Goal: Transaction & Acquisition: Purchase product/service

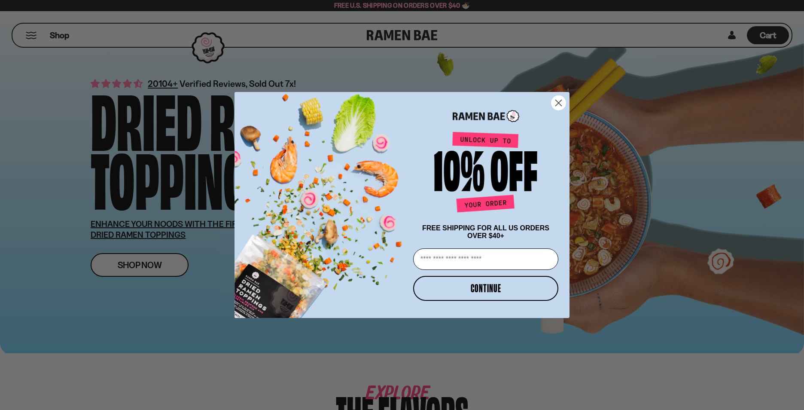
click at [561, 100] on circle "Close dialog" at bounding box center [559, 103] width 14 height 14
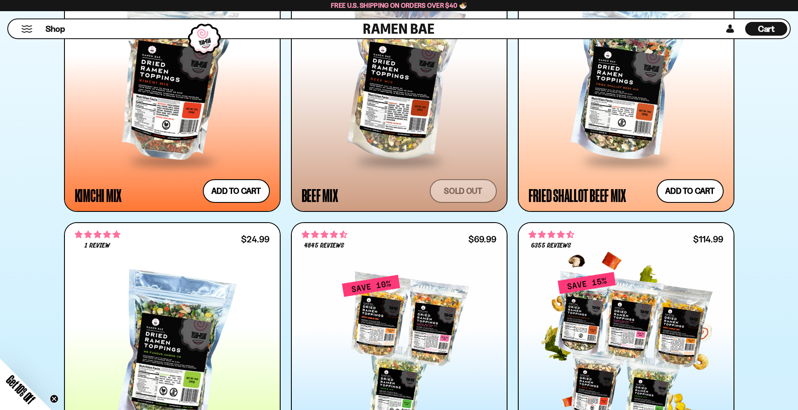
scroll to position [859, 0]
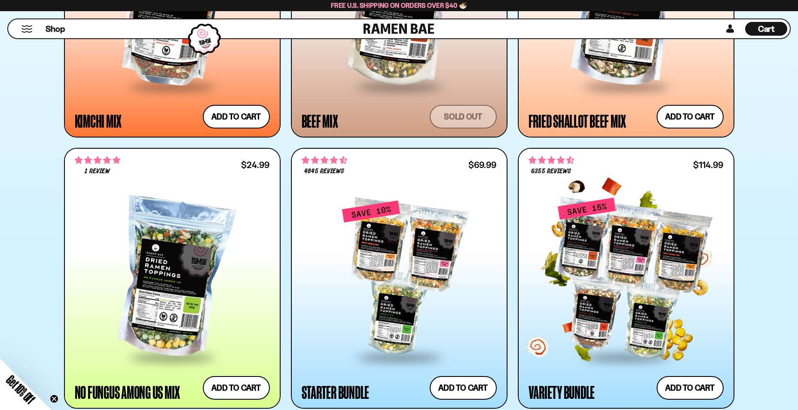
click at [606, 245] on div at bounding box center [625, 278] width 195 height 156
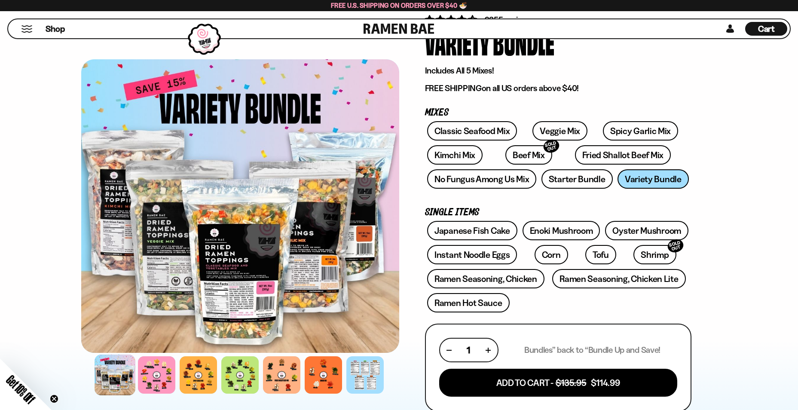
scroll to position [86, 0]
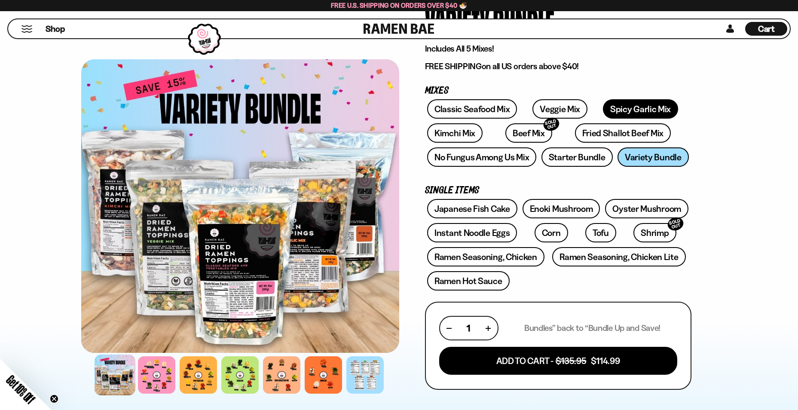
click at [628, 109] on link "Spicy Garlic Mix" at bounding box center [640, 108] width 75 height 19
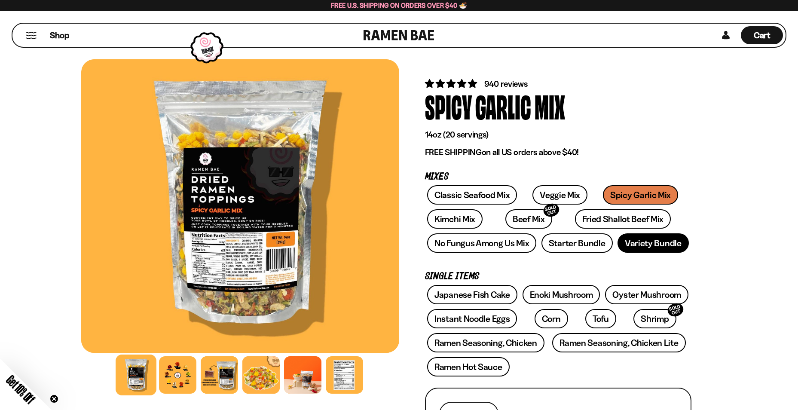
click at [650, 244] on link "Variety Bundle" at bounding box center [652, 242] width 71 height 19
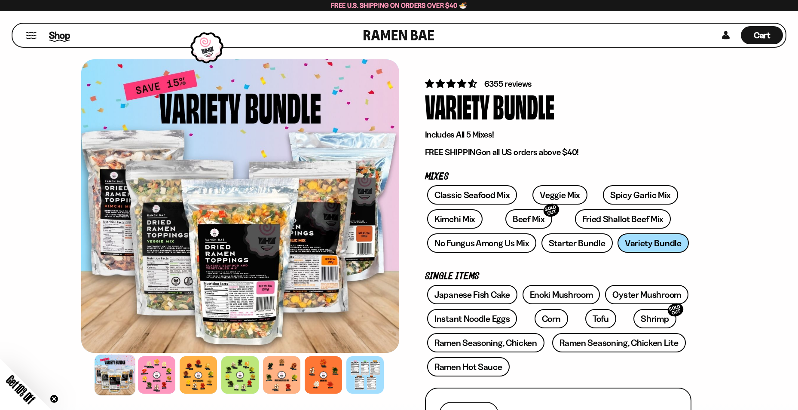
click at [61, 37] on span "Shop" at bounding box center [59, 35] width 21 height 13
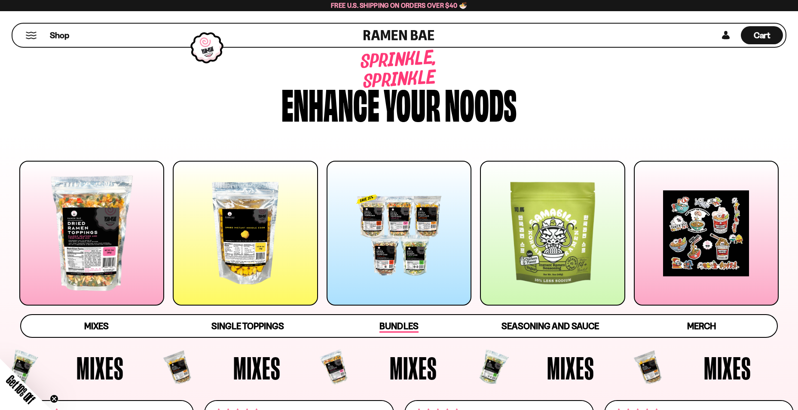
click at [409, 329] on span "Bundles" at bounding box center [398, 326] width 39 height 12
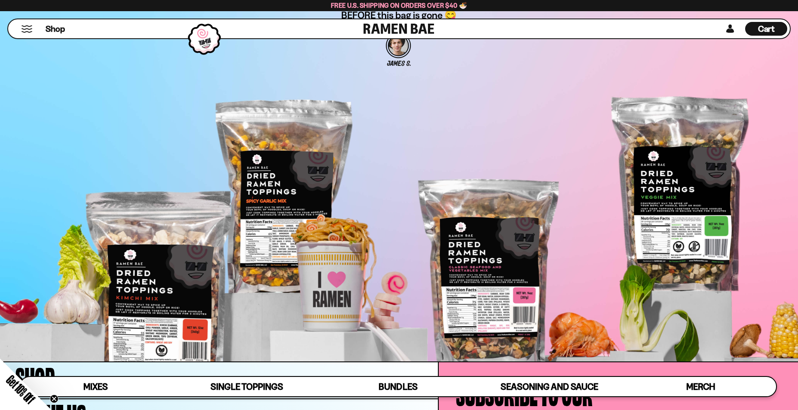
scroll to position [3080, 0]
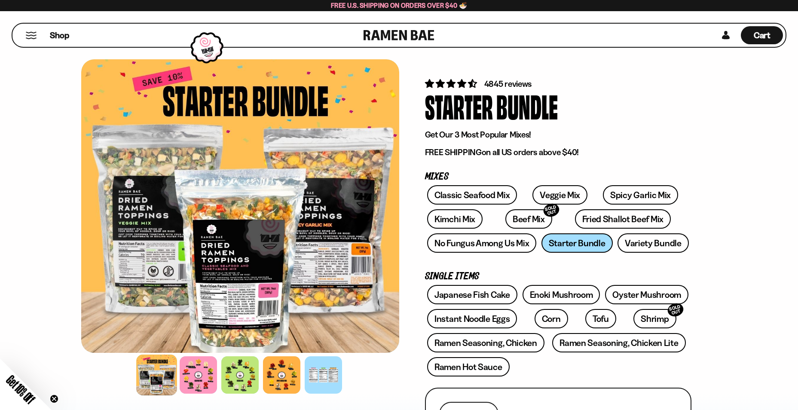
click at [31, 37] on button "Mobile Menu Trigger" at bounding box center [31, 35] width 12 height 7
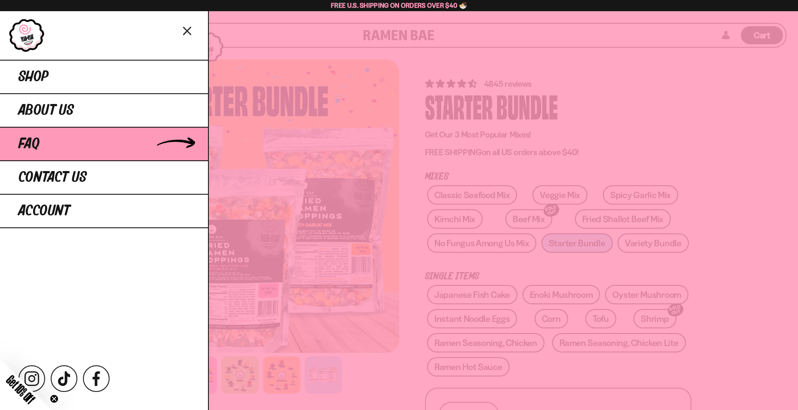
click at [25, 146] on span "FAQ" at bounding box center [28, 143] width 21 height 15
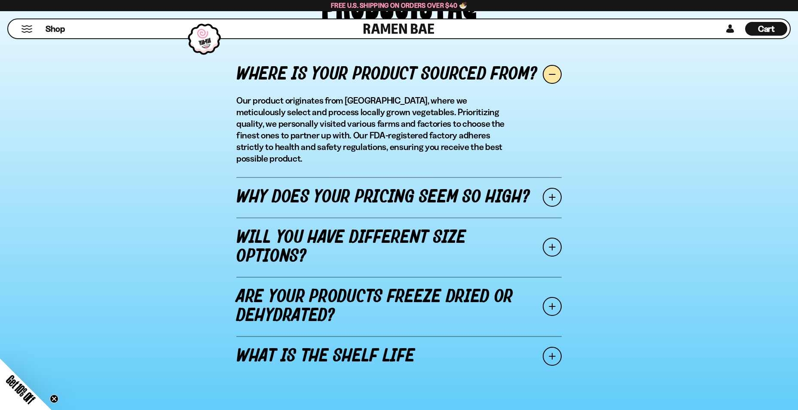
scroll to position [1031, 0]
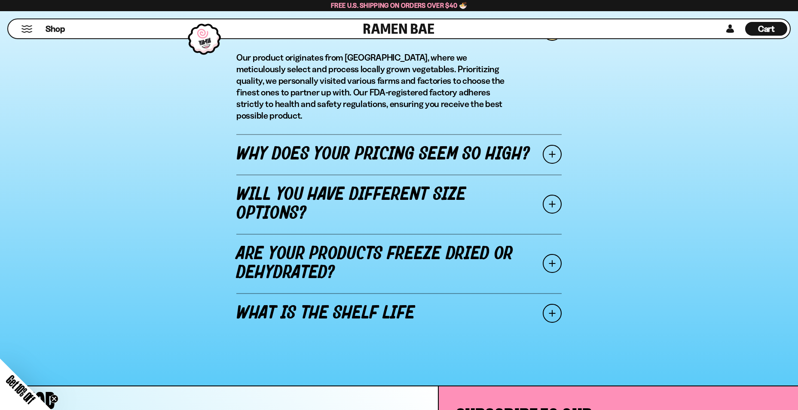
click at [551, 254] on span at bounding box center [552, 263] width 19 height 19
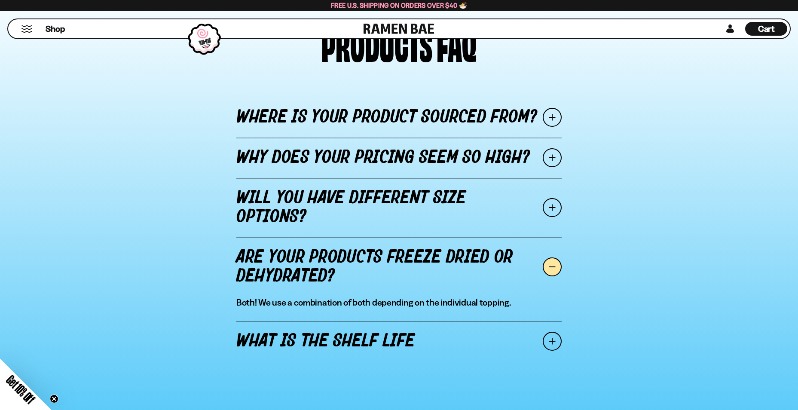
scroll to position [816, 0]
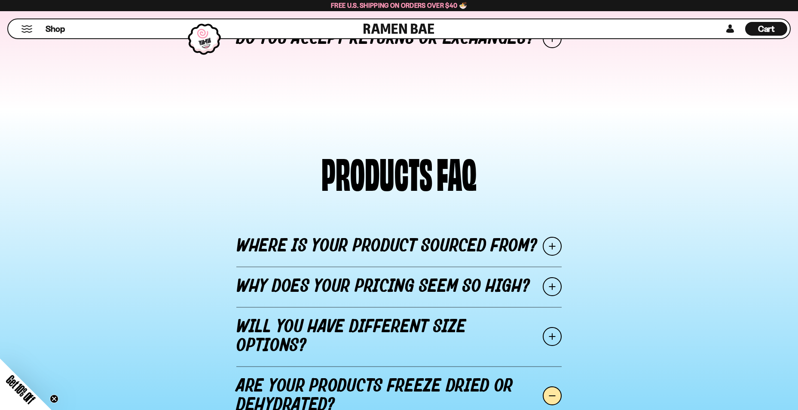
click at [552, 249] on span at bounding box center [552, 246] width 19 height 19
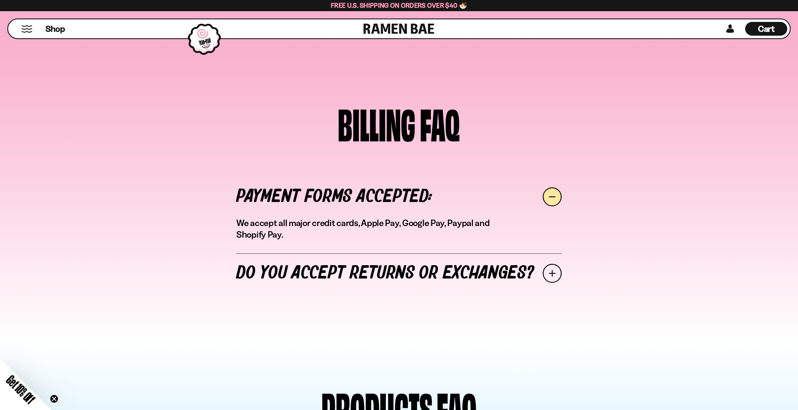
scroll to position [387, 0]
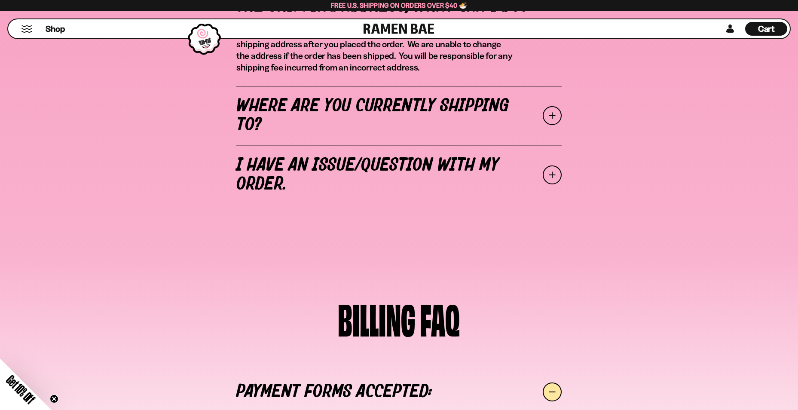
click at [27, 29] on button "Mobile Menu Trigger" at bounding box center [27, 28] width 12 height 7
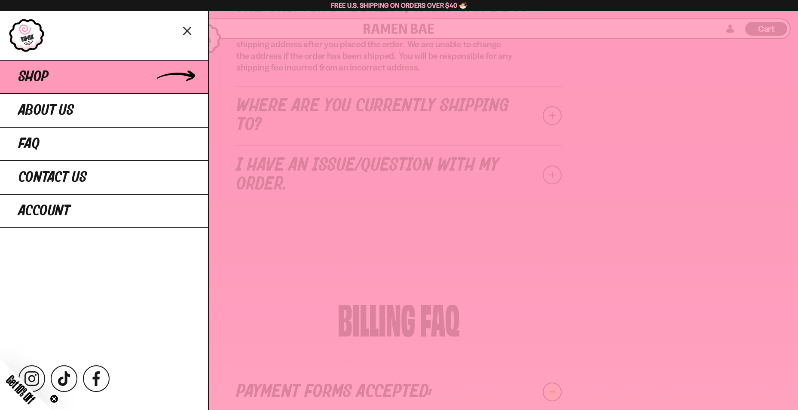
click at [48, 75] on span "Shop" at bounding box center [33, 76] width 30 height 15
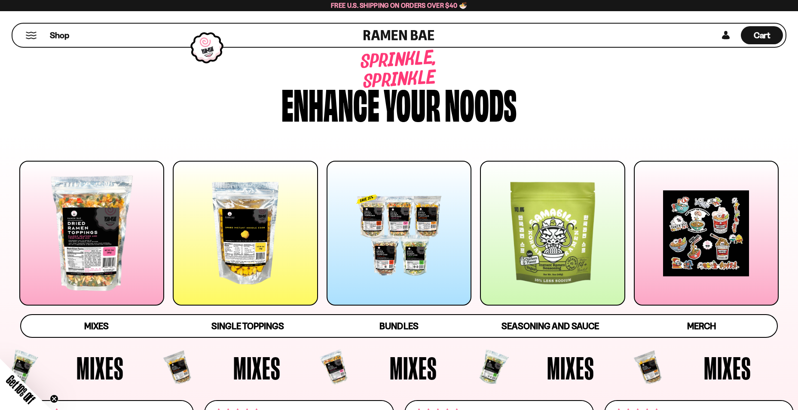
scroll to position [43, 0]
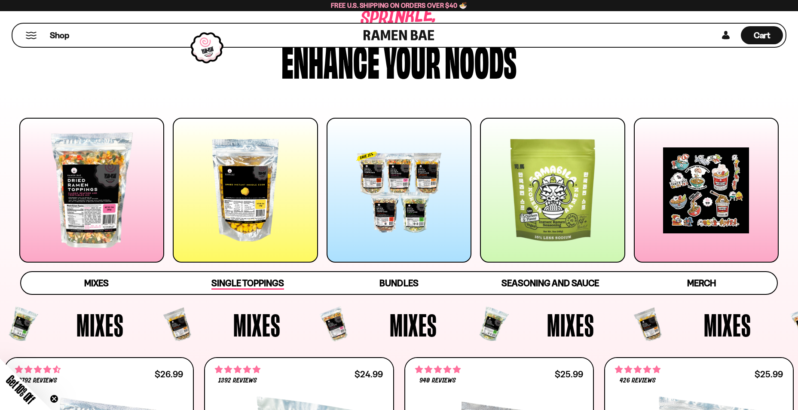
click at [229, 283] on span "Single Toppings" at bounding box center [247, 283] width 73 height 12
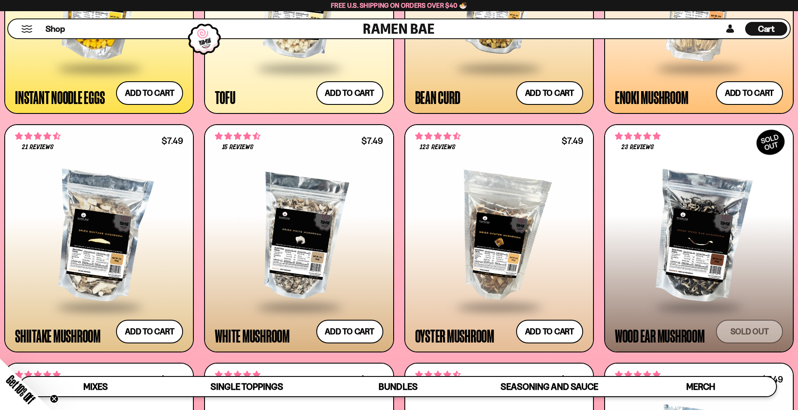
scroll to position [1375, 0]
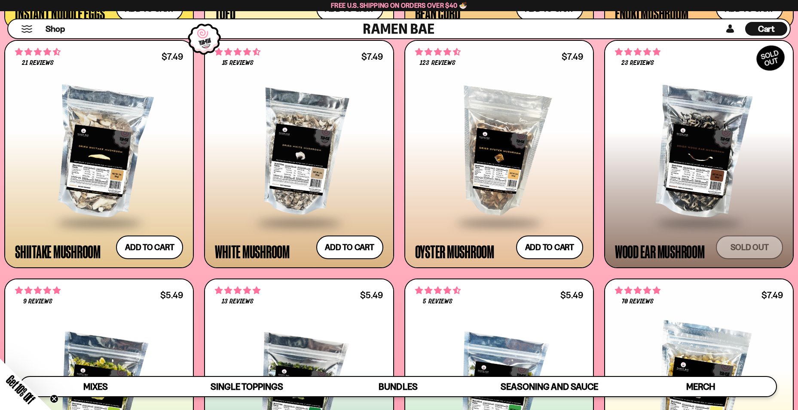
click at [713, 143] on div at bounding box center [699, 152] width 168 height 137
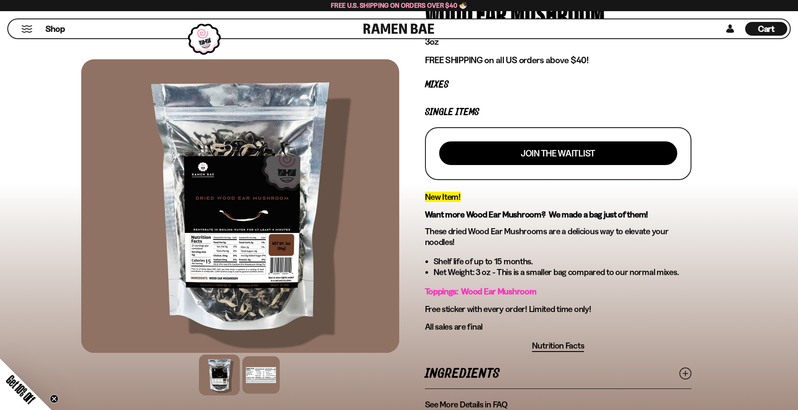
scroll to position [86, 0]
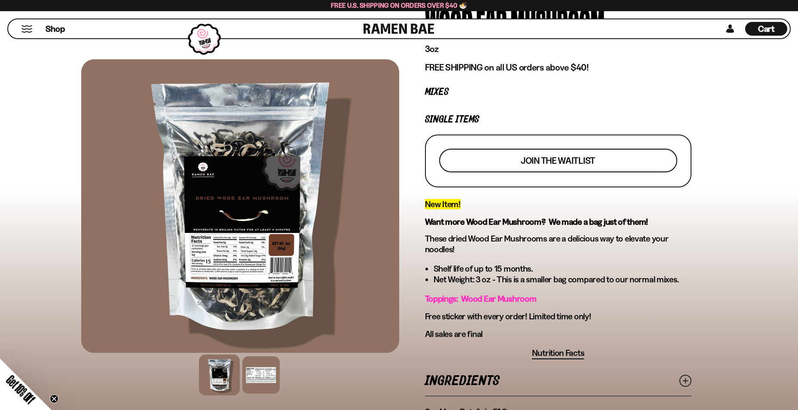
click at [576, 161] on span "Join the waitlist" at bounding box center [558, 160] width 74 height 9
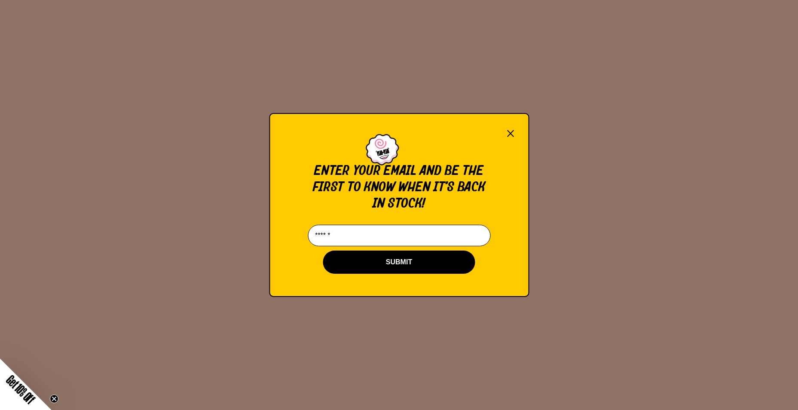
scroll to position [0, 0]
type input "**********"
click at [411, 262] on button "SUBMIT" at bounding box center [399, 261] width 152 height 23
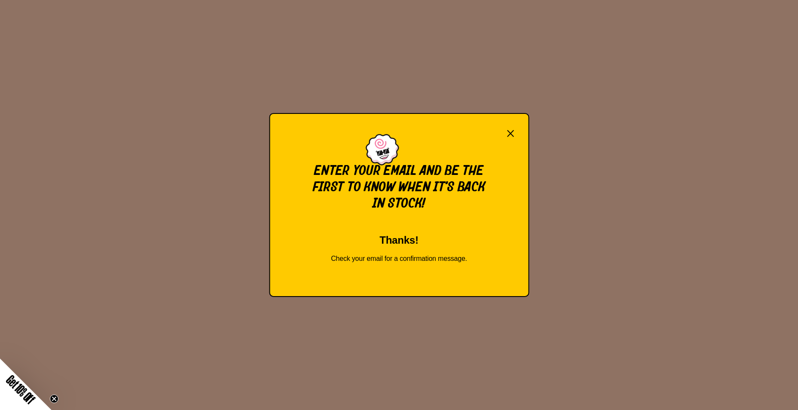
click at [511, 128] on button "×" at bounding box center [510, 134] width 9 height 12
